Goal: Transaction & Acquisition: Purchase product/service

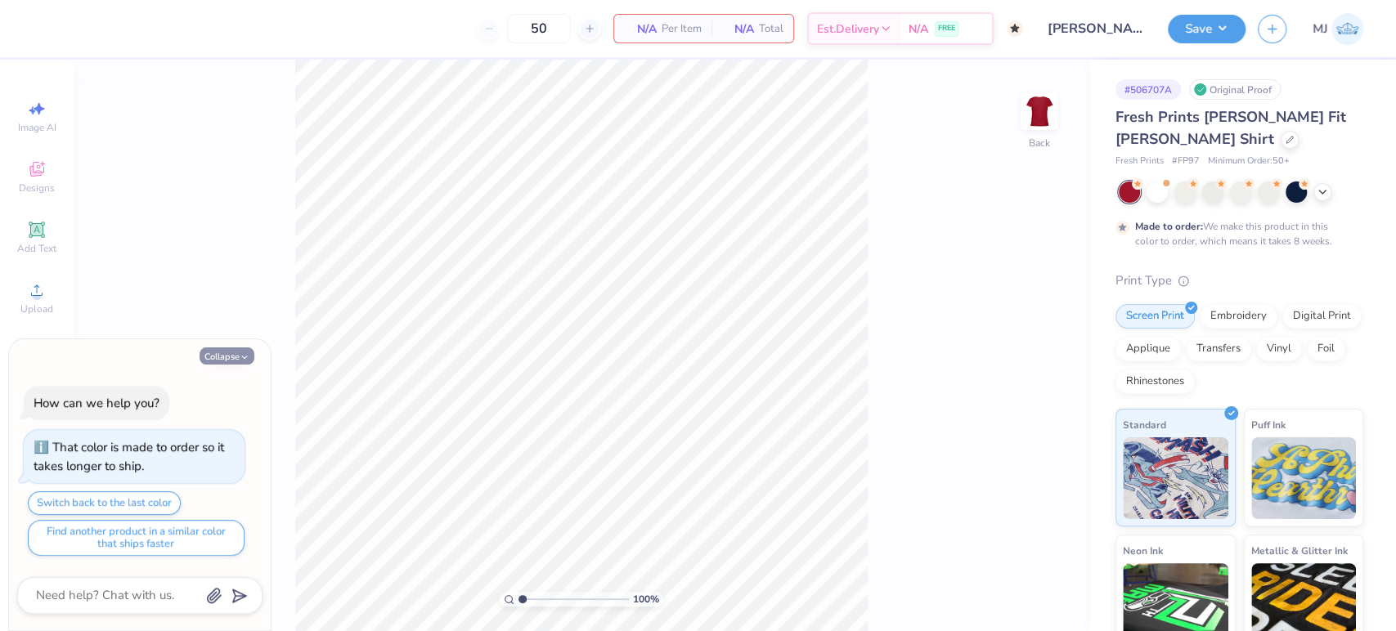
click at [238, 356] on button "Collapse" at bounding box center [227, 356] width 55 height 17
type textarea "x"
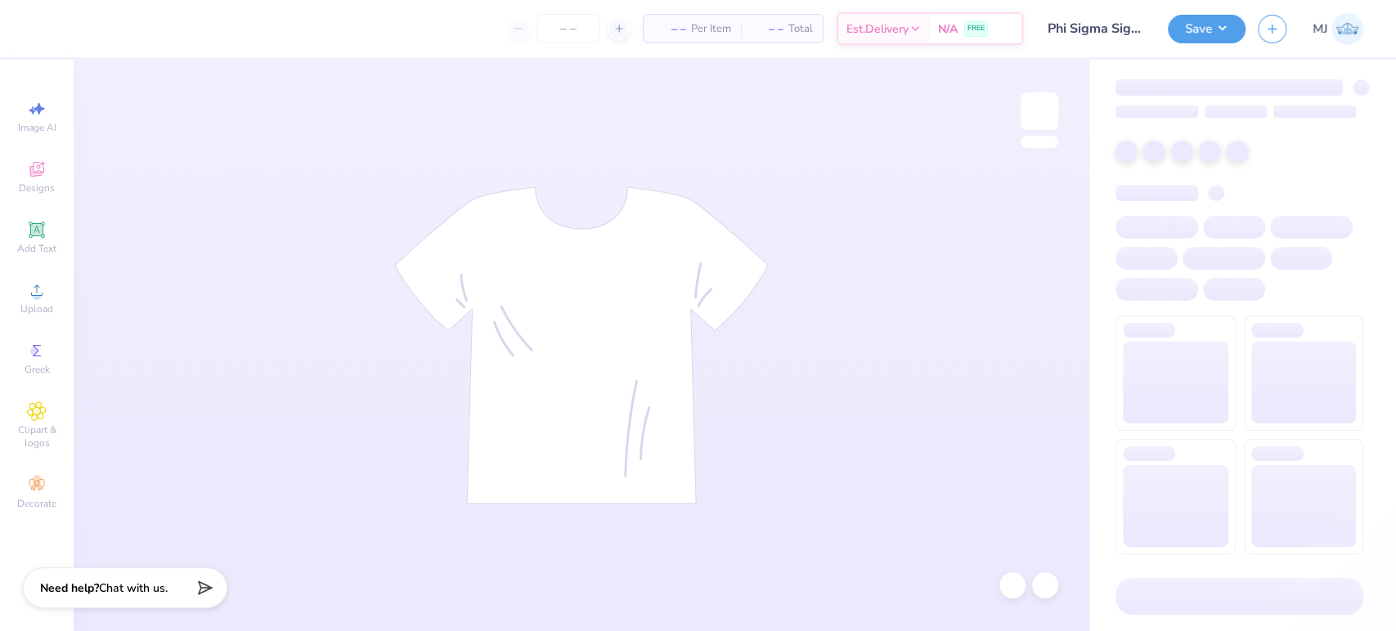
type input "85"
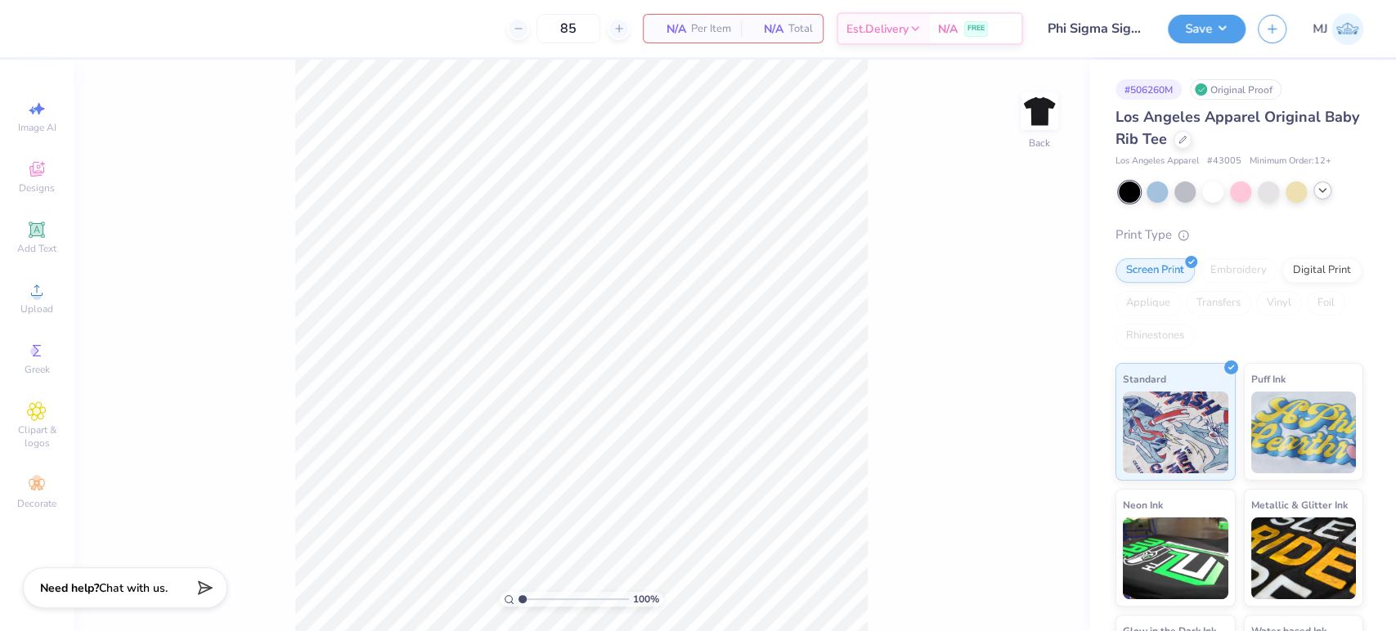
click at [1318, 190] on icon at bounding box center [1322, 190] width 13 height 13
